Goal: Information Seeking & Learning: Learn about a topic

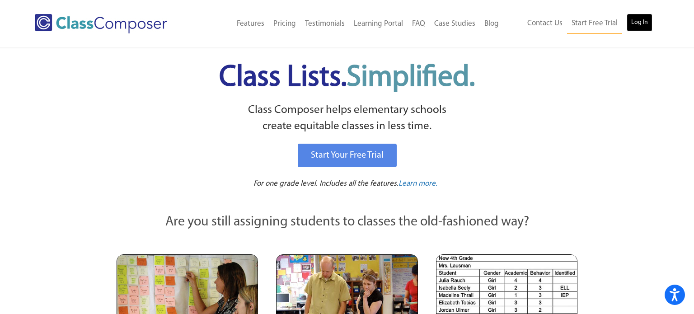
click at [637, 24] on link "Log In" at bounding box center [640, 23] width 26 height 18
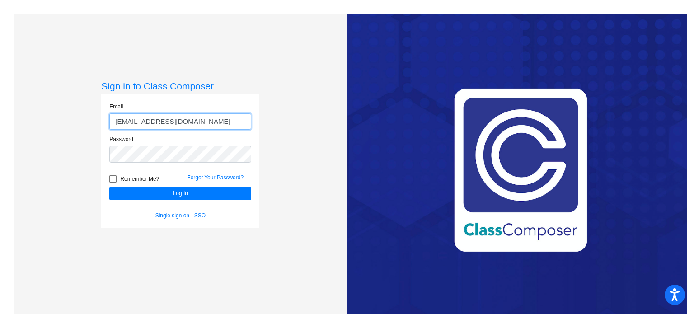
type input "[EMAIL_ADDRESS][DOMAIN_NAME]"
click at [109, 187] on button "Log In" at bounding box center [180, 193] width 142 height 13
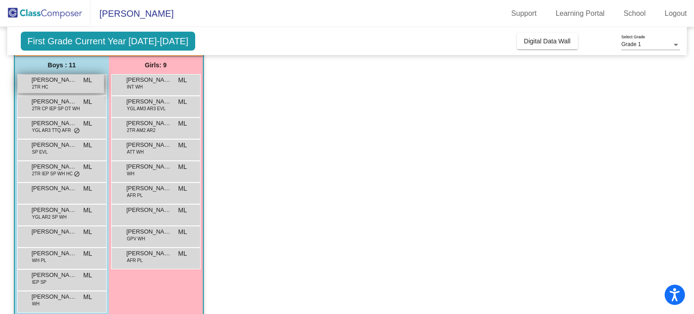
scroll to position [81, 0]
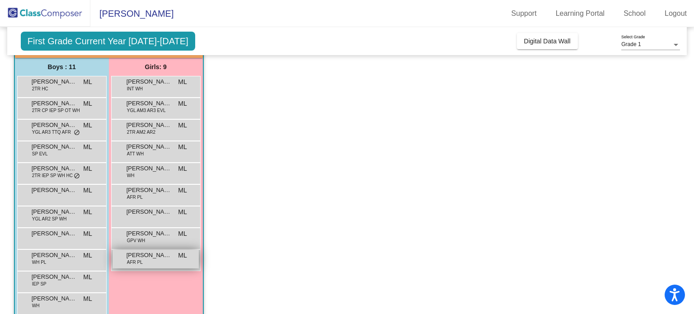
click at [141, 265] on span "AFR PL" at bounding box center [135, 262] width 16 height 7
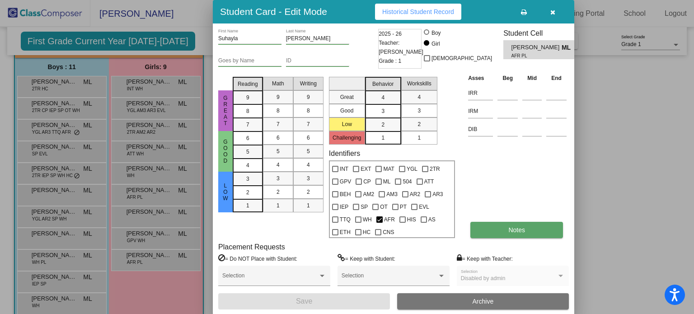
click at [479, 223] on button "Notes" at bounding box center [517, 230] width 93 height 16
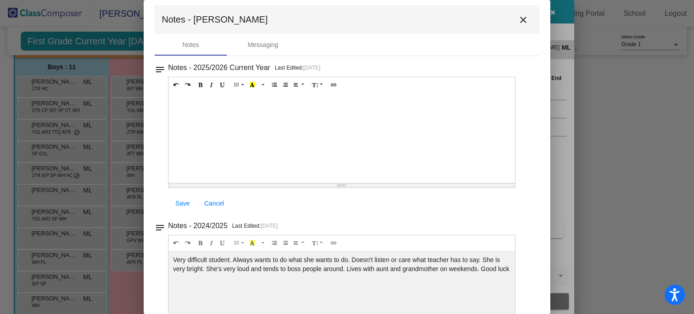
scroll to position [0, 0]
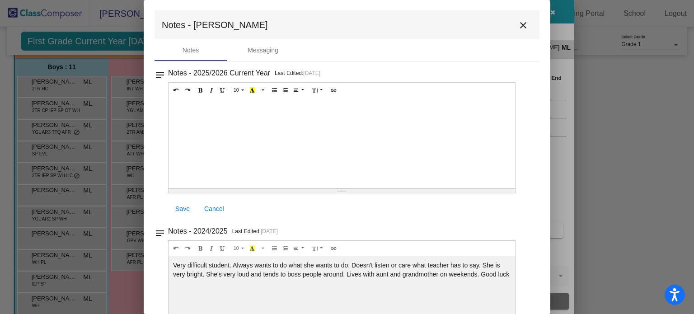
click at [521, 28] on mat-icon "close" at bounding box center [523, 25] width 11 height 11
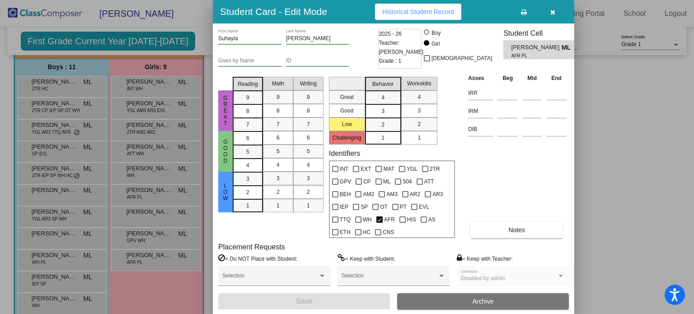
click at [151, 191] on div at bounding box center [347, 157] width 694 height 314
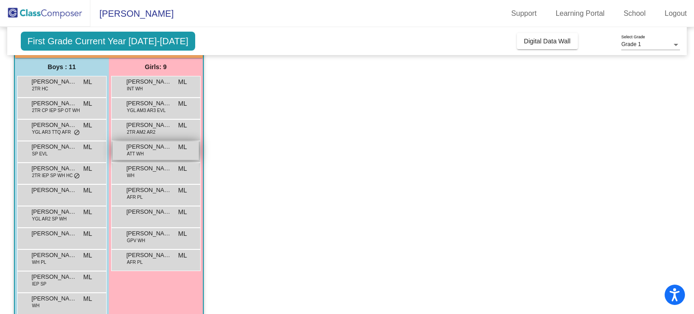
click at [152, 148] on span "Haylyn Stein" at bounding box center [149, 146] width 45 height 9
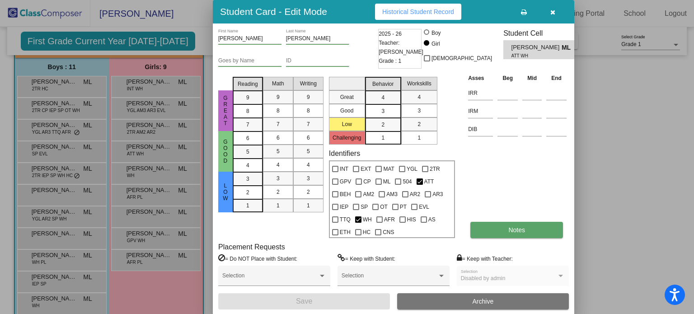
click at [516, 232] on span "Notes" at bounding box center [517, 230] width 17 height 7
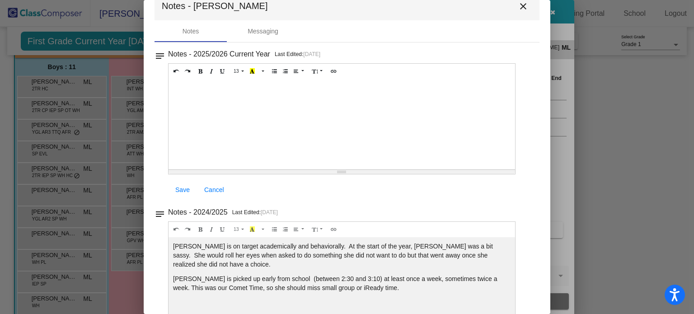
scroll to position [0, 0]
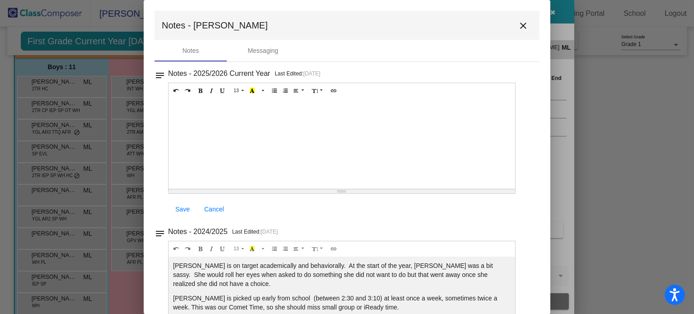
click at [523, 22] on mat-icon "close" at bounding box center [523, 25] width 11 height 11
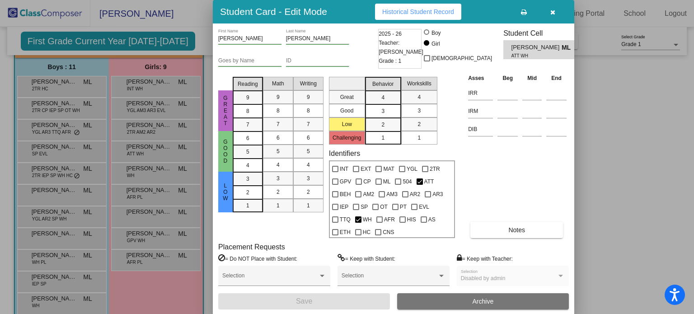
click at [551, 13] on icon "button" at bounding box center [553, 12] width 5 height 6
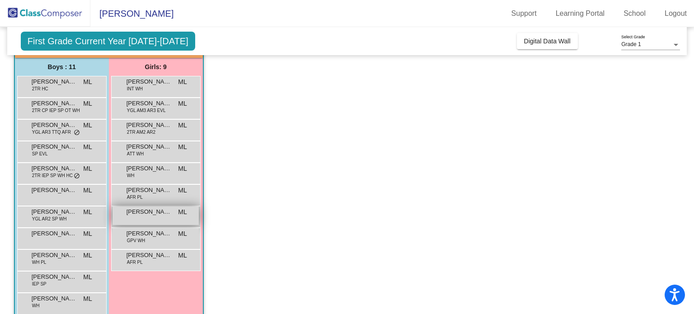
click at [179, 218] on div "Olivia Master ML lock do_not_disturb_alt" at bounding box center [156, 216] width 86 height 19
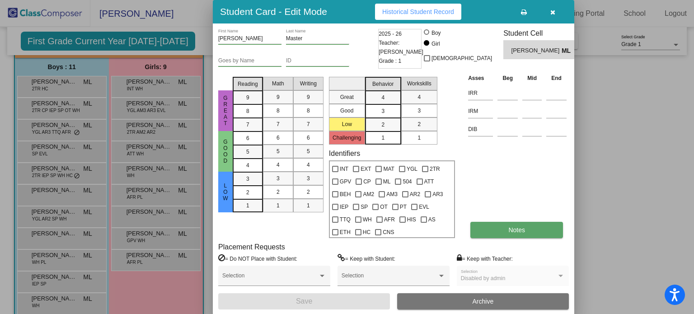
click at [493, 230] on button "Notes" at bounding box center [517, 230] width 93 height 16
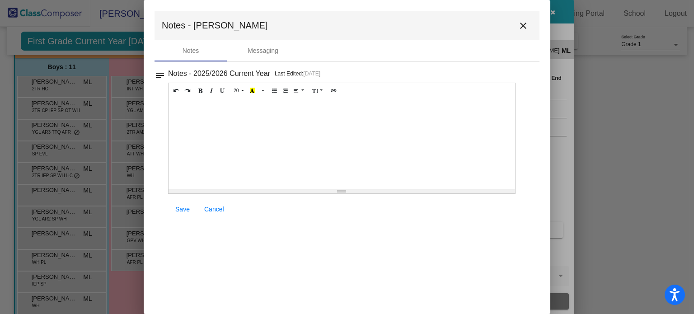
click at [527, 28] on mat-icon "close" at bounding box center [523, 25] width 11 height 11
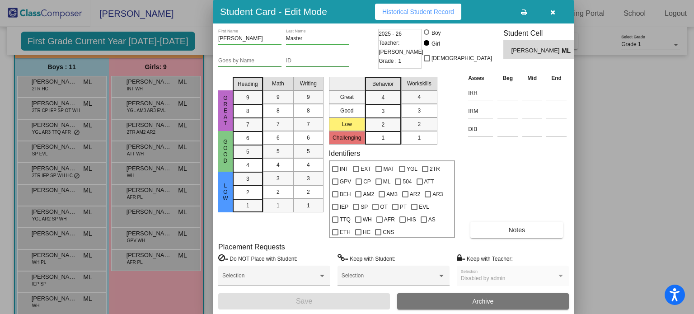
click at [551, 13] on icon "button" at bounding box center [553, 12] width 5 height 6
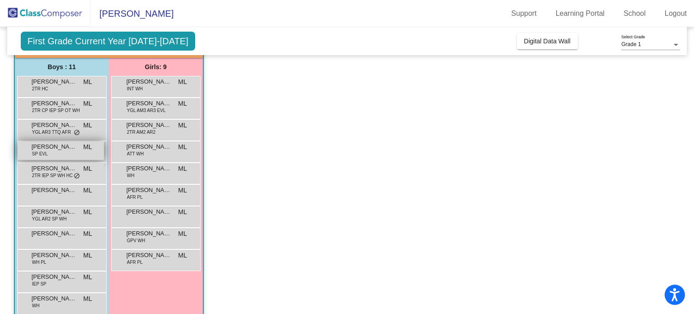
click at [72, 153] on div "Ethan Smaniotto SP EVL ML lock do_not_disturb_alt" at bounding box center [61, 151] width 86 height 19
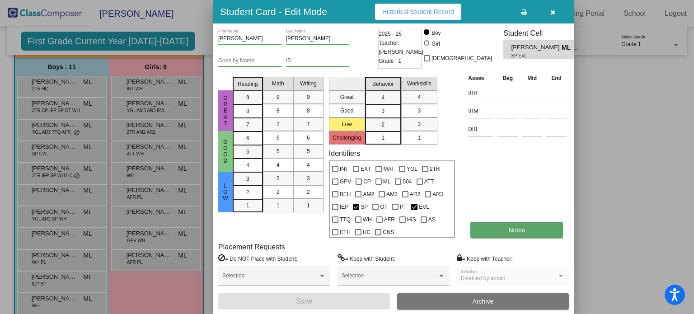
click at [527, 228] on button "Notes" at bounding box center [517, 230] width 93 height 16
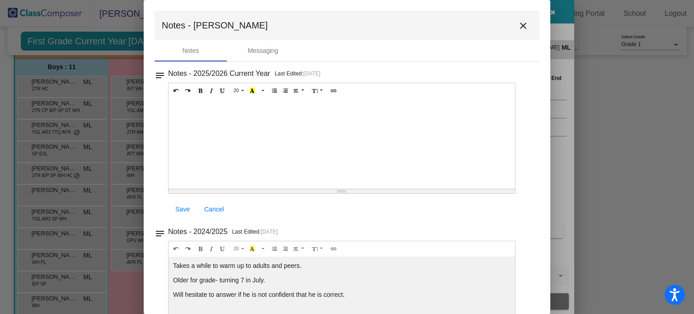
click at [521, 26] on mat-icon "close" at bounding box center [523, 25] width 11 height 11
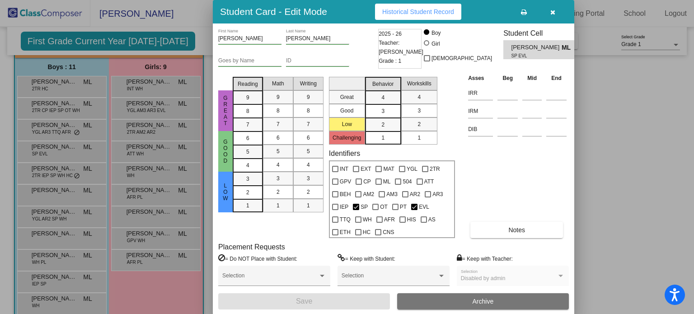
click at [554, 11] on icon "button" at bounding box center [553, 12] width 5 height 6
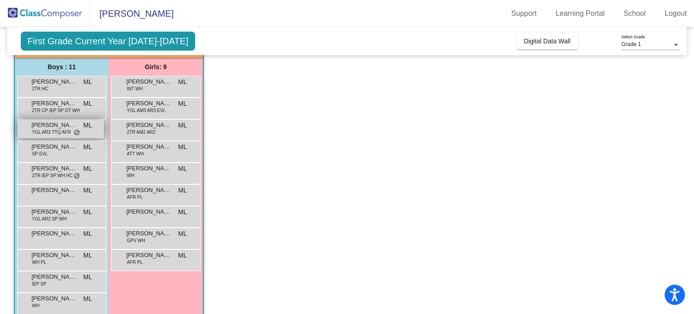
click at [65, 121] on span "Dimitrious Reece" at bounding box center [54, 125] width 45 height 9
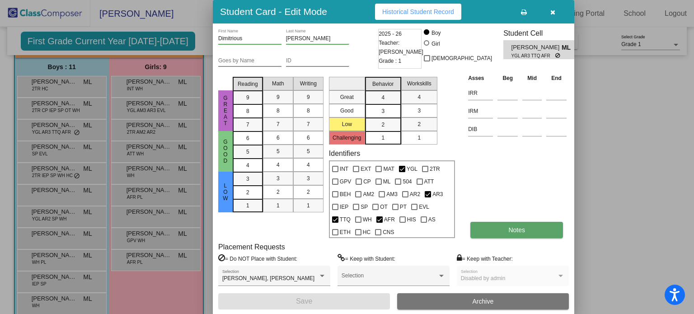
click at [515, 233] on span "Notes" at bounding box center [517, 230] width 17 height 7
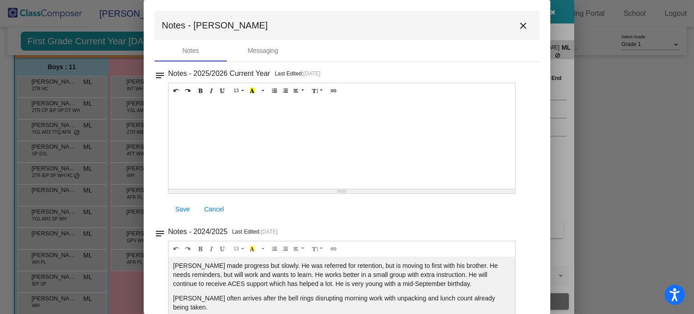
click at [520, 22] on mat-icon "close" at bounding box center [523, 25] width 11 height 11
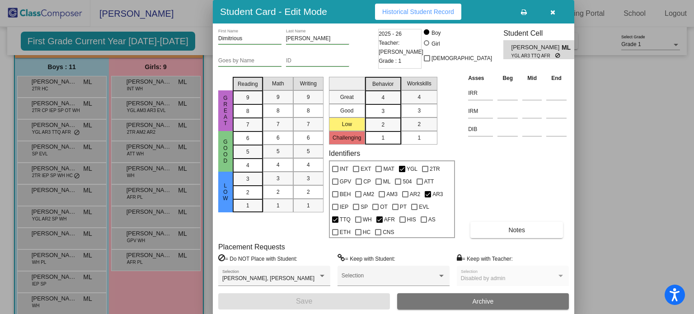
click at [555, 13] on icon "button" at bounding box center [553, 12] width 5 height 6
